Goal: Information Seeking & Learning: Find specific page/section

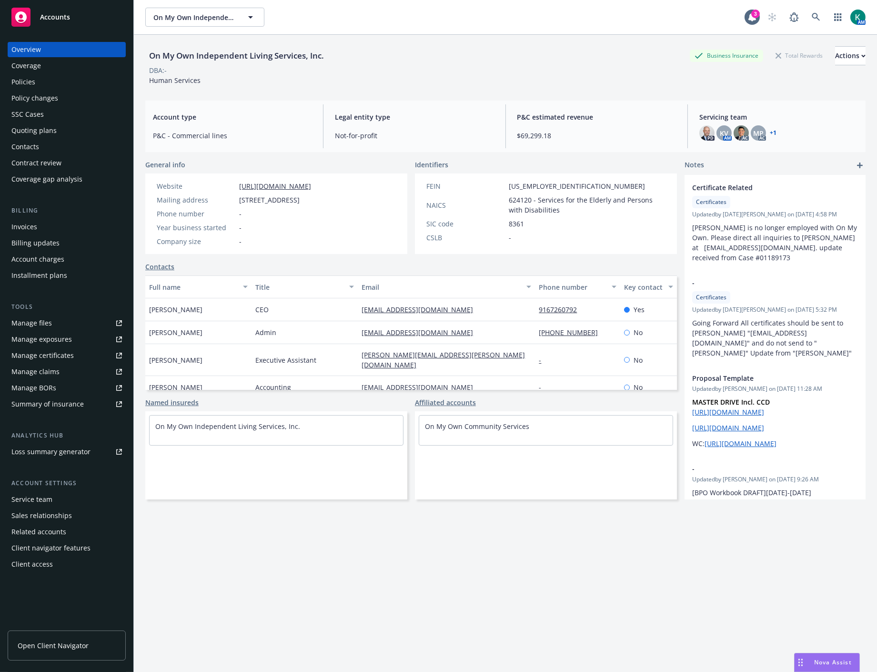
click at [388, 80] on div "On My Own Independent Living Services, Inc. Business Insurance Total Rewards Ac…" at bounding box center [505, 65] width 721 height 39
click at [63, 341] on div "Manage exposures" at bounding box center [41, 339] width 61 height 15
click at [69, 91] on div "Policy changes" at bounding box center [66, 98] width 111 height 15
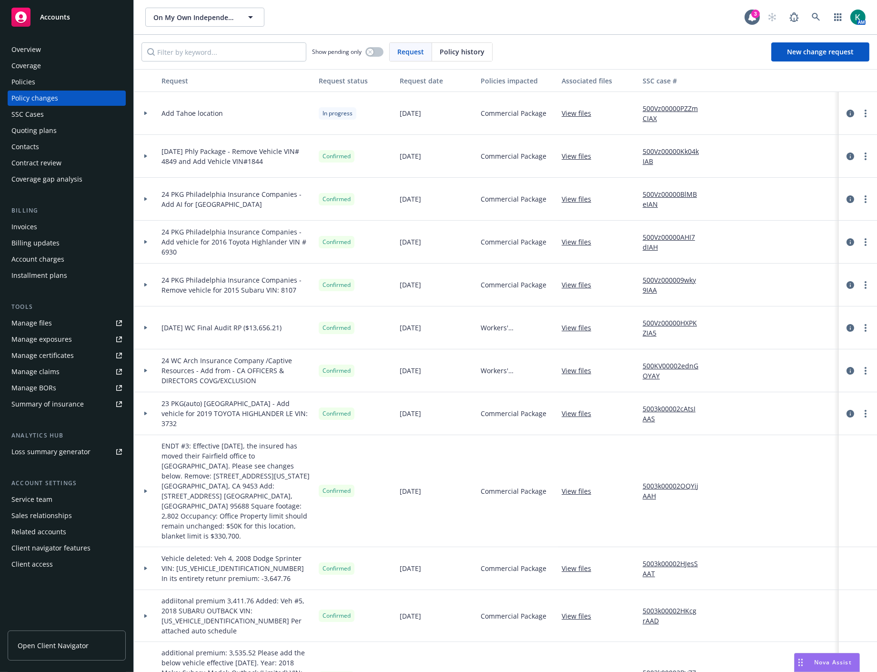
click at [67, 79] on div "Policies" at bounding box center [66, 81] width 111 height 15
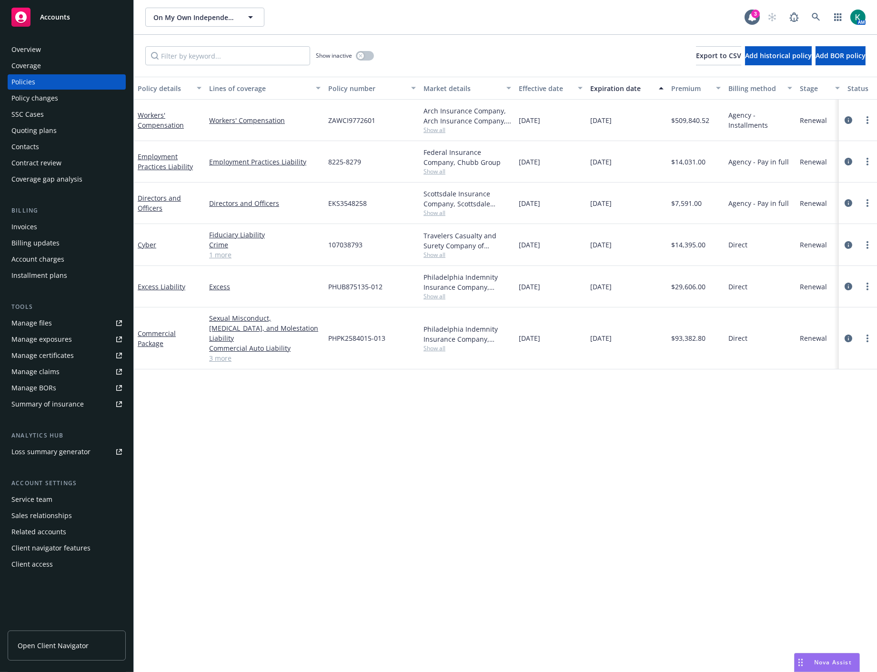
click at [633, 469] on div "Policy details Lines of coverage Policy number Market details Effective date Ex…" at bounding box center [506, 374] width 744 height 595
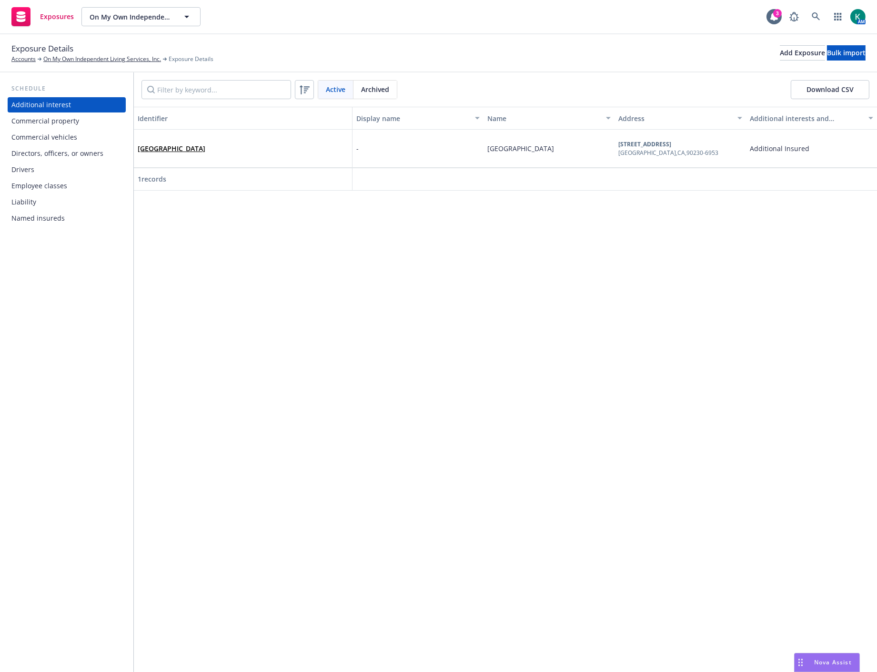
click at [54, 169] on div "Drivers" at bounding box center [66, 169] width 111 height 15
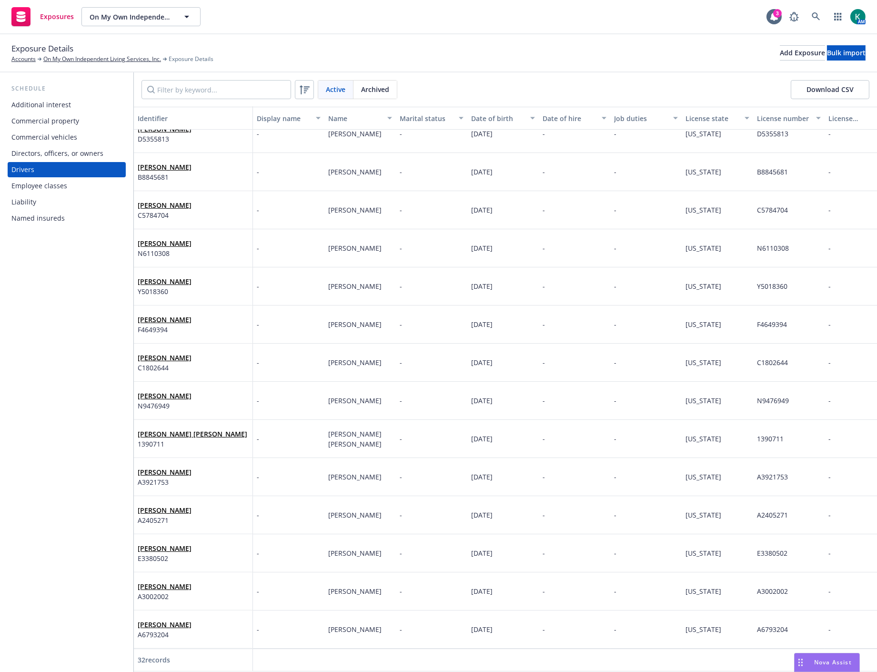
scroll to position [709, 0]
click at [44, 132] on div "Commercial vehicles" at bounding box center [44, 137] width 66 height 15
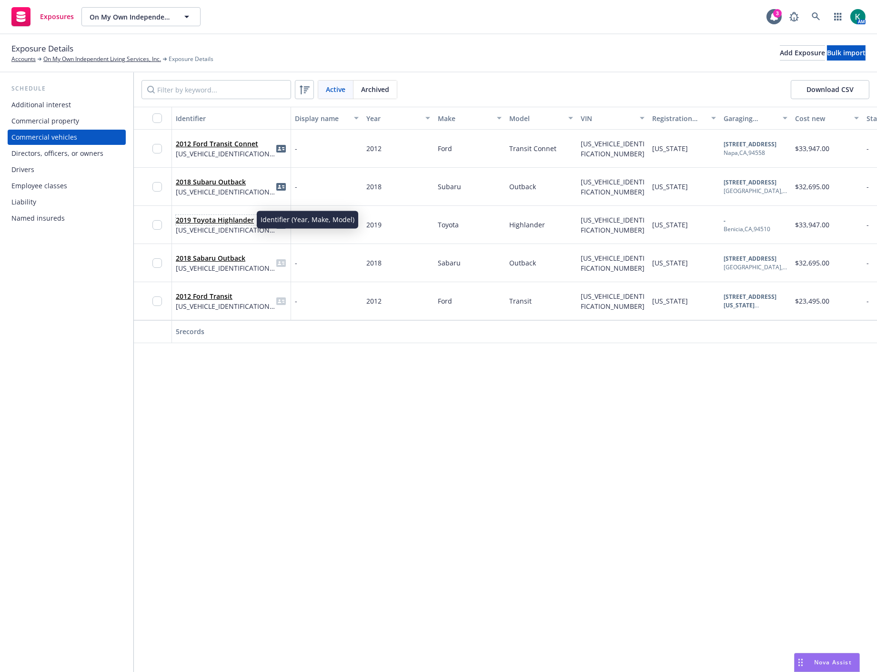
click at [240, 224] on span "2019 Toyota Highlander" at bounding box center [226, 220] width 100 height 10
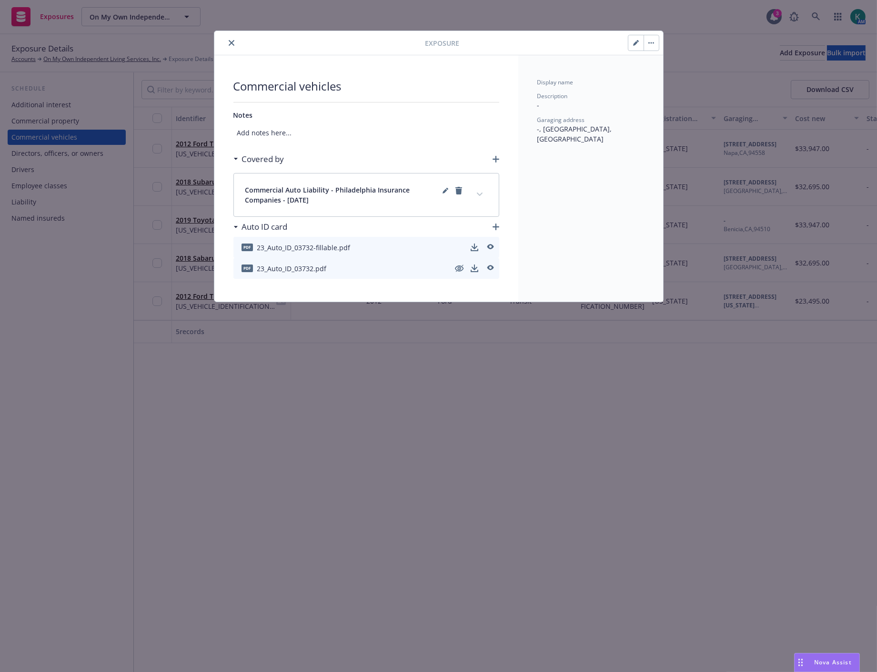
click at [234, 39] on button "close" at bounding box center [231, 42] width 11 height 11
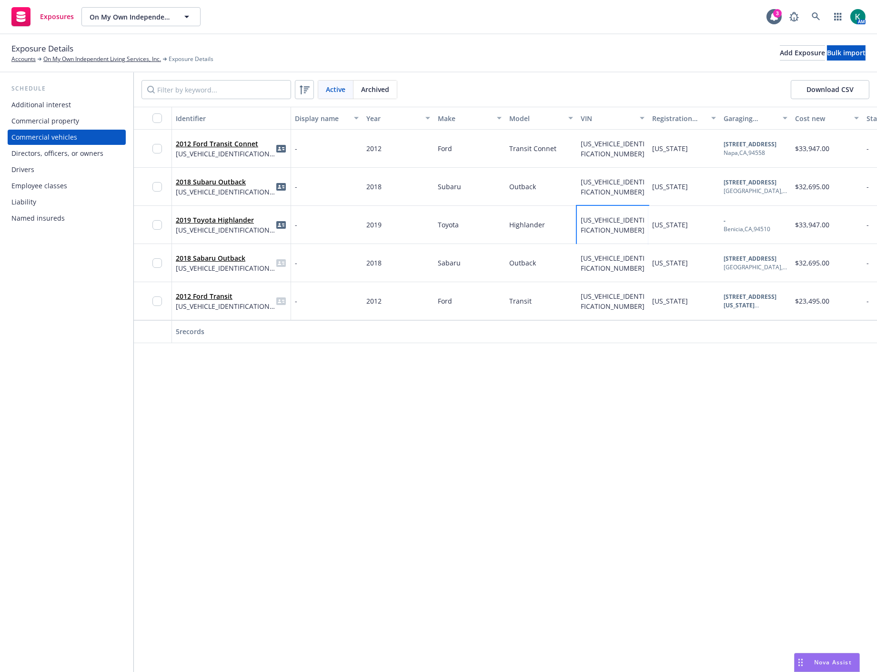
click at [599, 224] on div "5TDBZRFH4KS703732" at bounding box center [613, 225] width 64 height 20
click at [604, 218] on span "5TDBZRFH4KS703732" at bounding box center [613, 224] width 64 height 19
drag, startPoint x: 531, startPoint y: 184, endPoint x: 438, endPoint y: 182, distance: 93.9
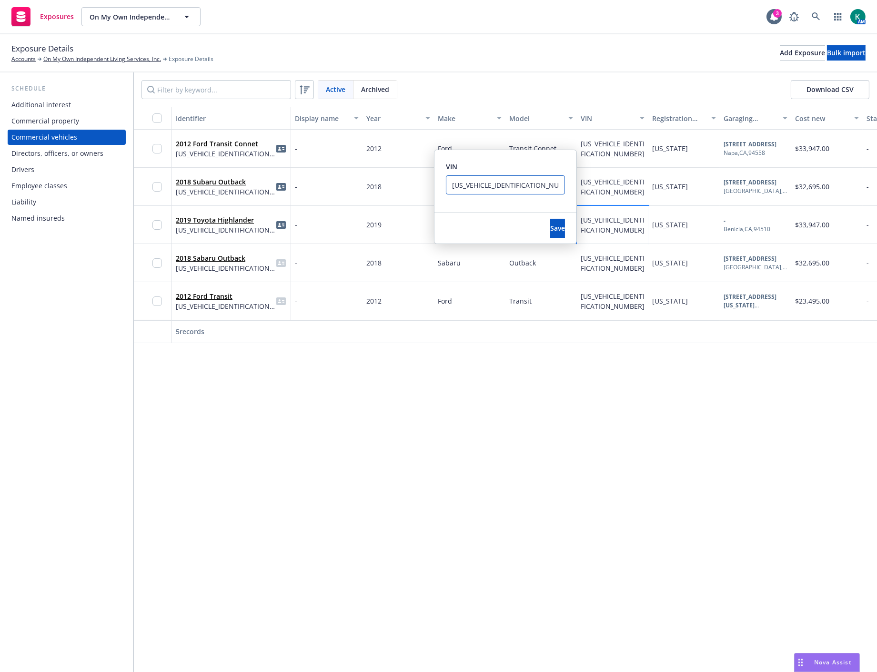
click at [438, 182] on div "VIN 5TDBZRFH4KS703732" at bounding box center [506, 181] width 142 height 62
